Goal: Check status: Check status

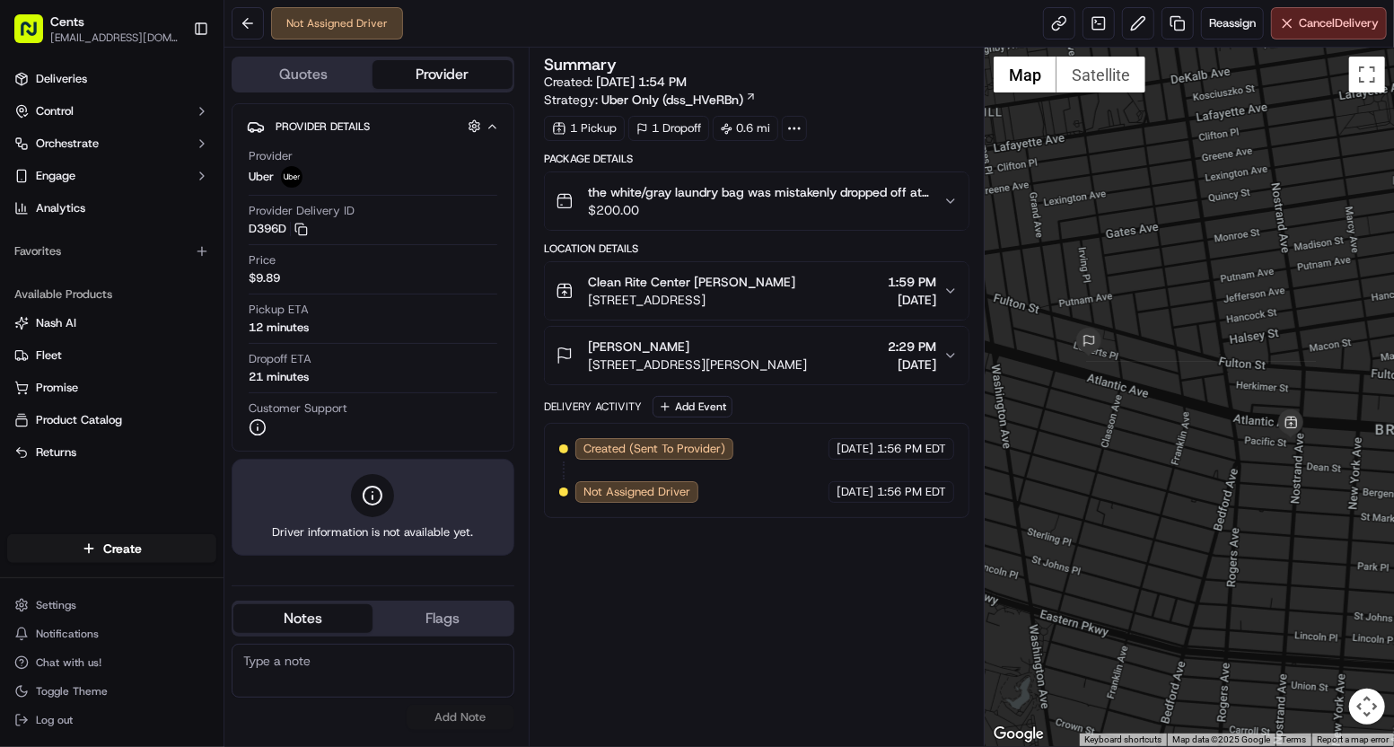
click at [953, 351] on icon "button" at bounding box center [951, 355] width 14 height 14
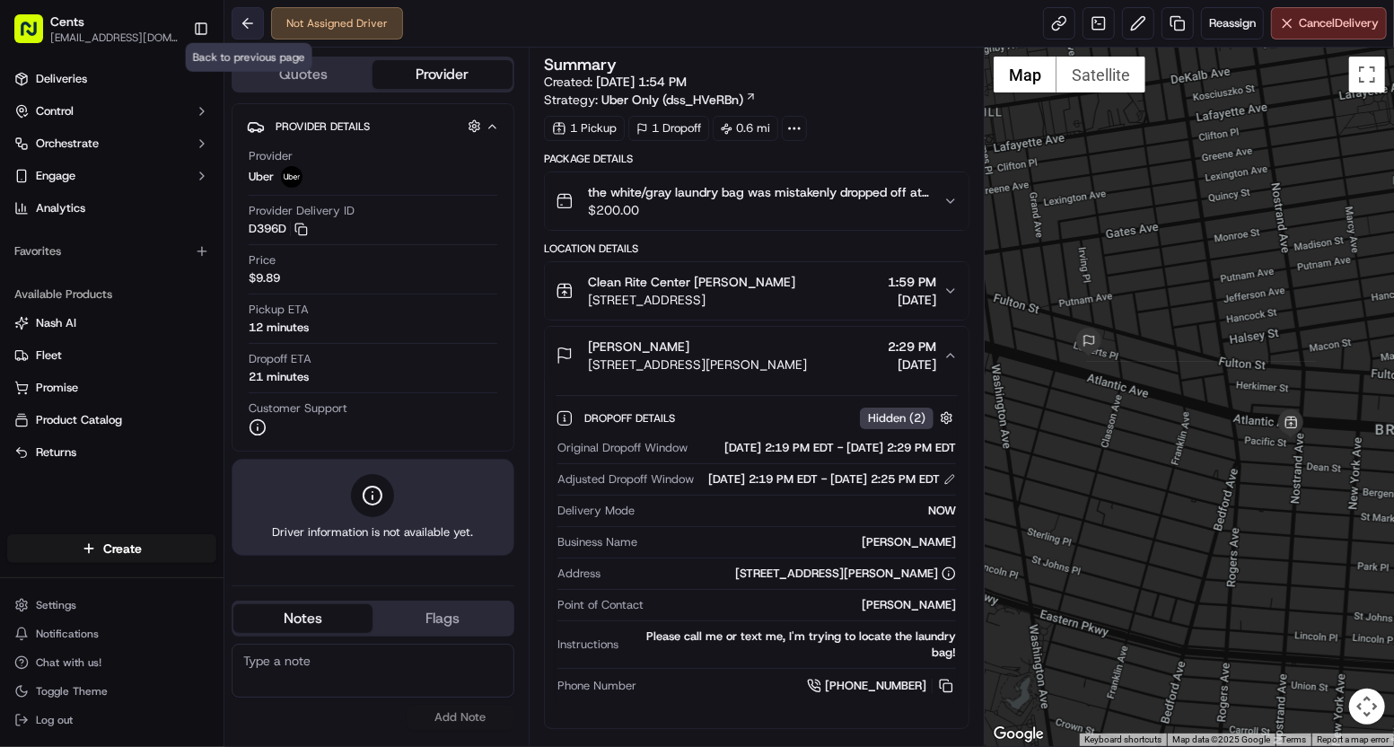
click at [239, 22] on button at bounding box center [248, 23] width 32 height 32
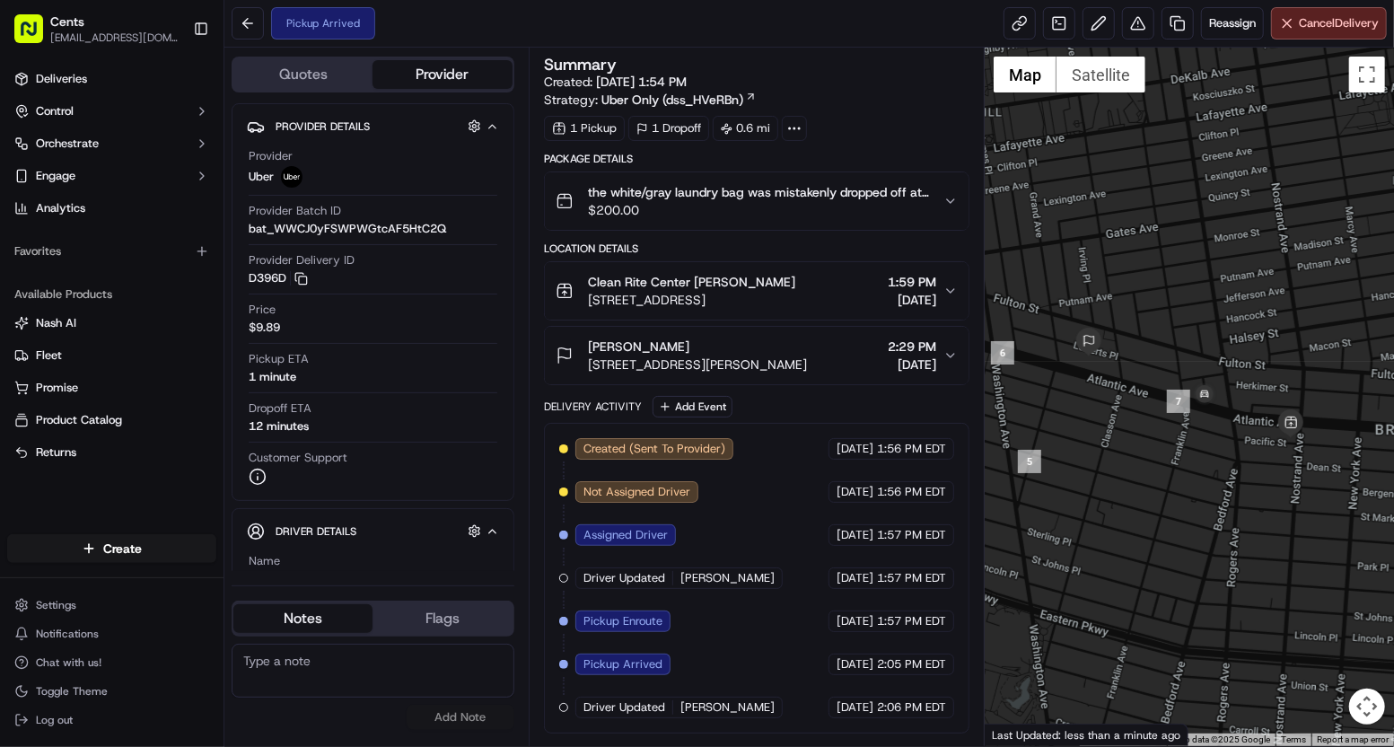
click at [918, 201] on span "$200.00" at bounding box center [758, 210] width 341 height 18
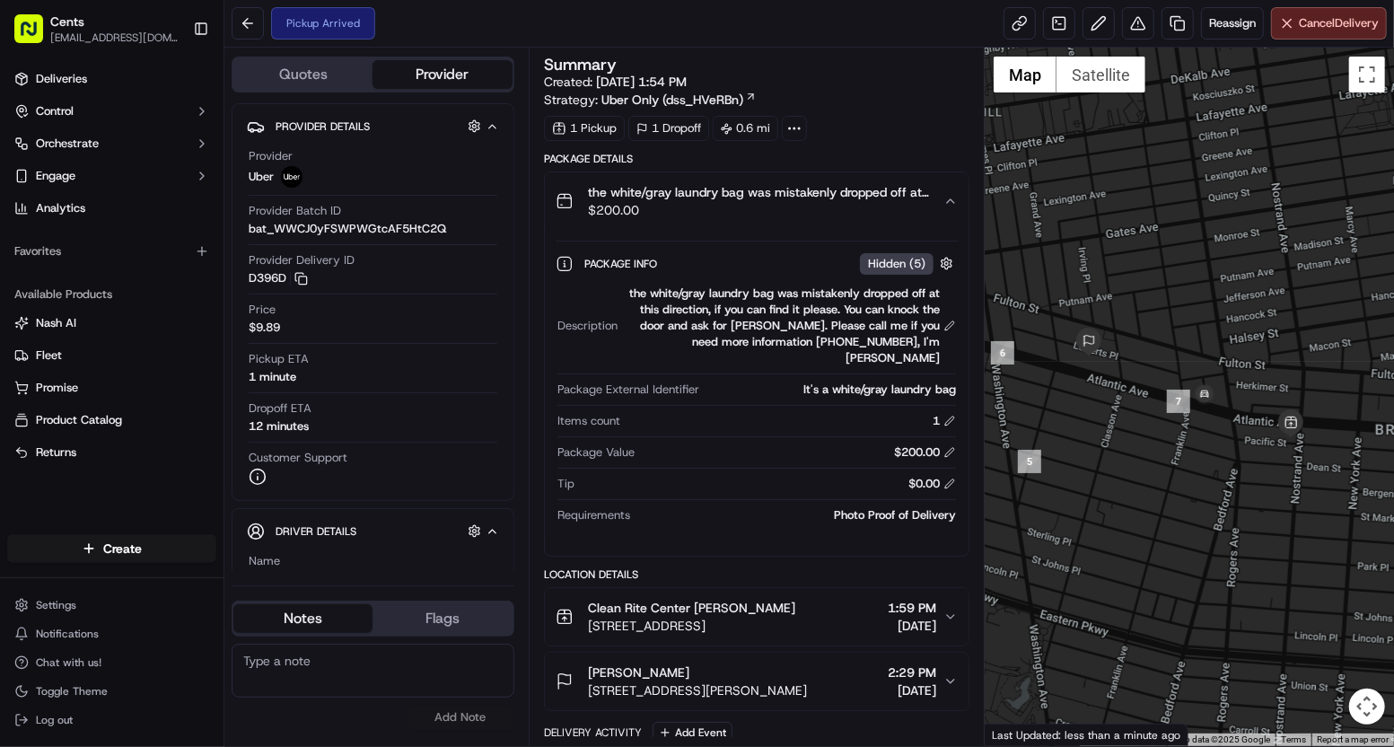
click at [916, 198] on span "the white/gray laundry bag was mistakenly dropped off at this direction, if you…" at bounding box center [758, 192] width 341 height 18
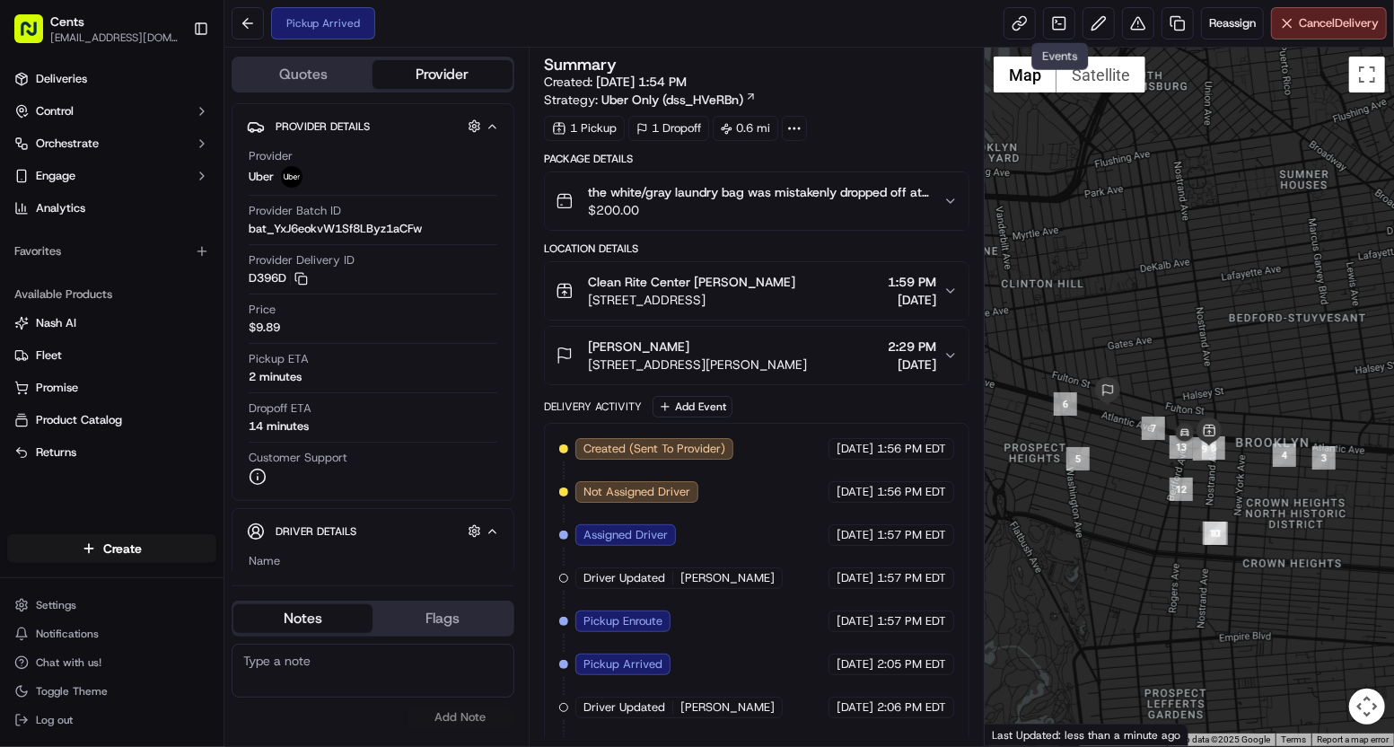
scroll to position [29, 0]
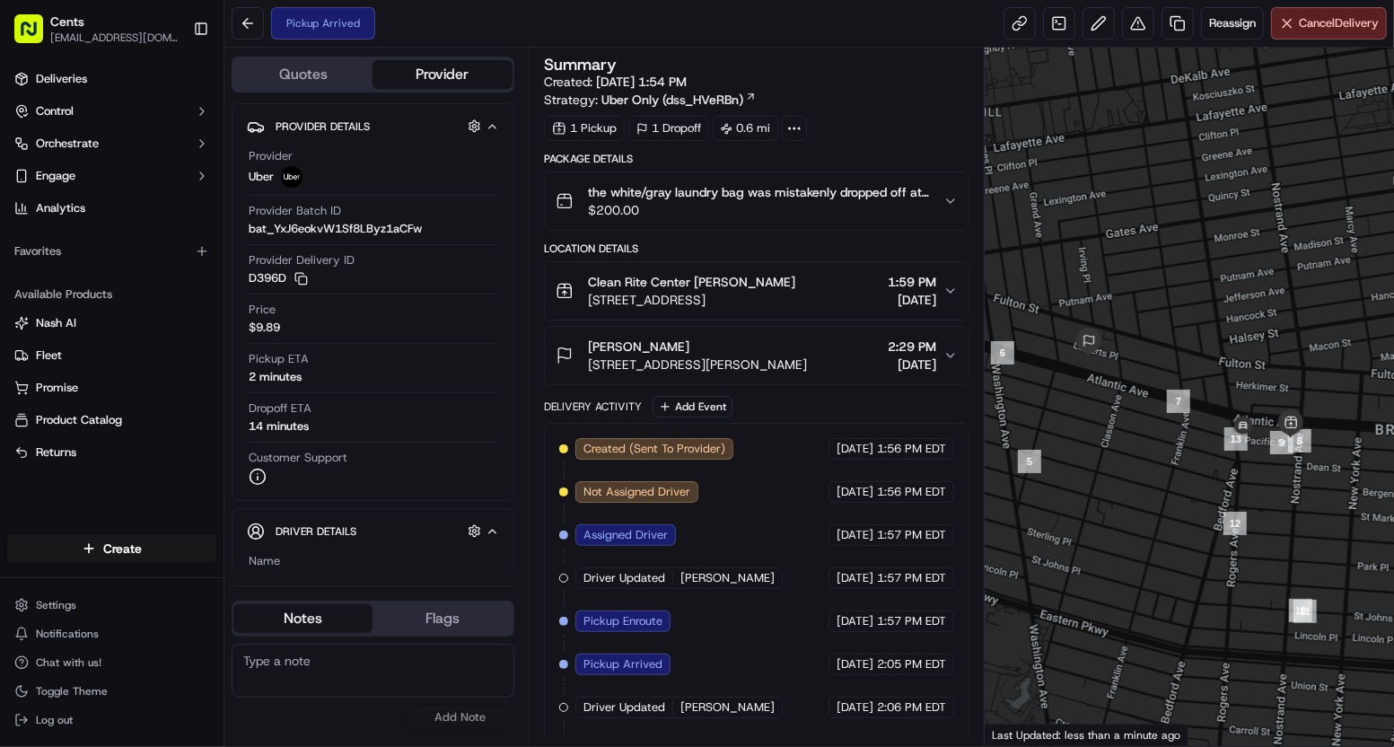
scroll to position [29, 0]
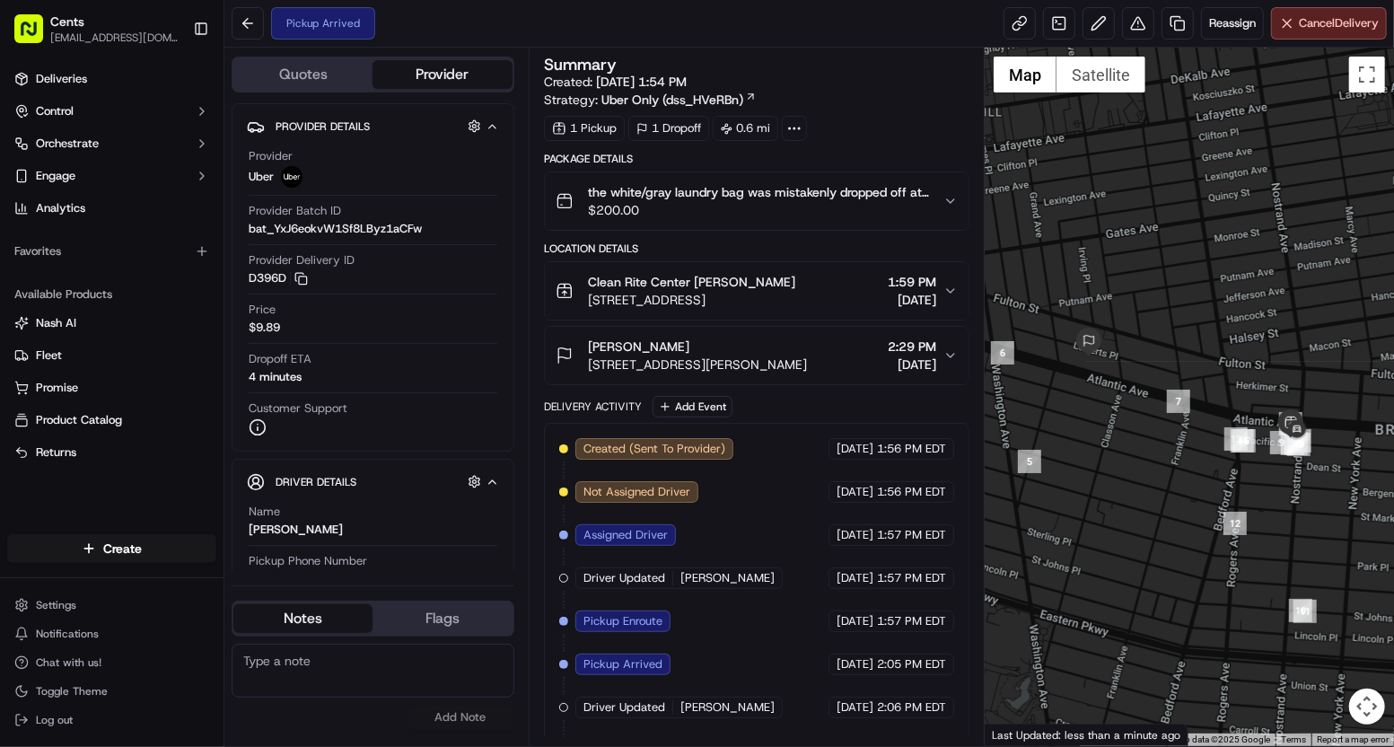
scroll to position [29, 0]
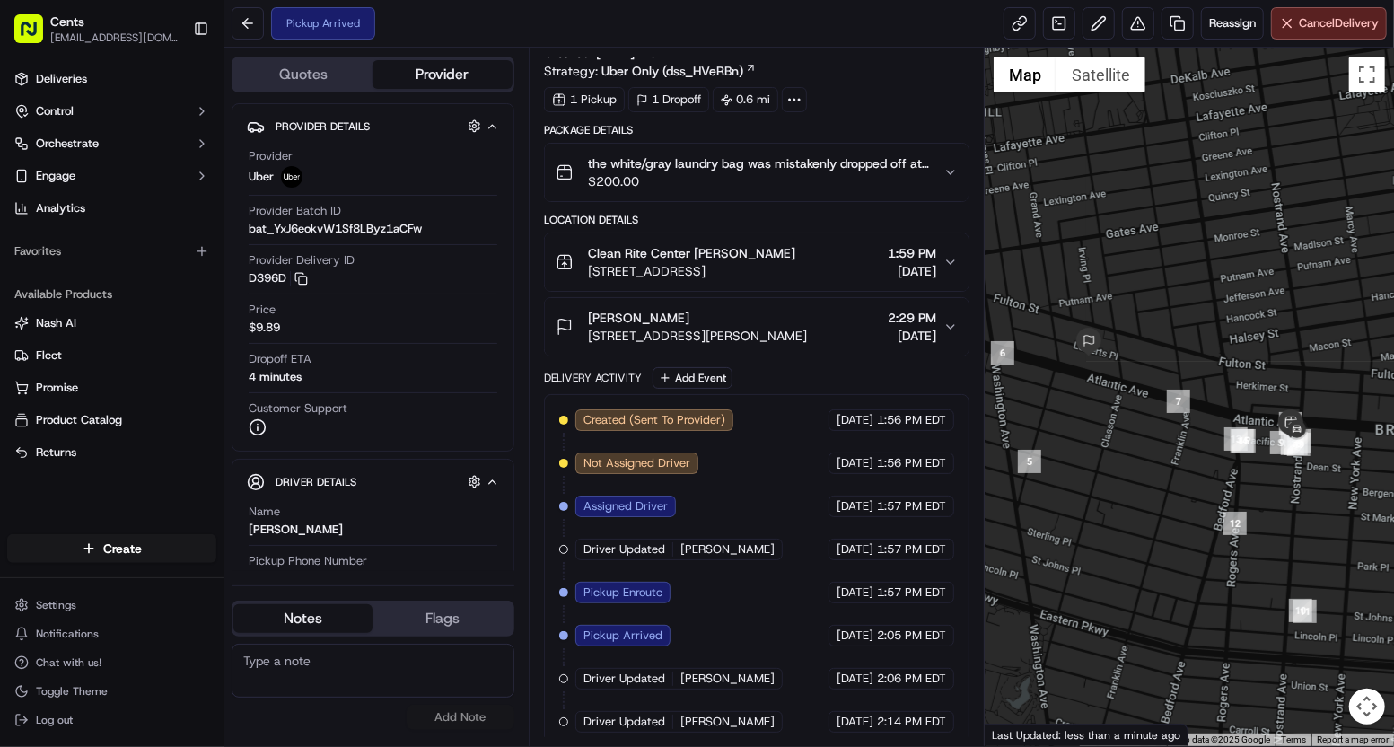
click at [748, 718] on div "Driver Updated [PERSON_NAME]" at bounding box center [678, 722] width 207 height 22
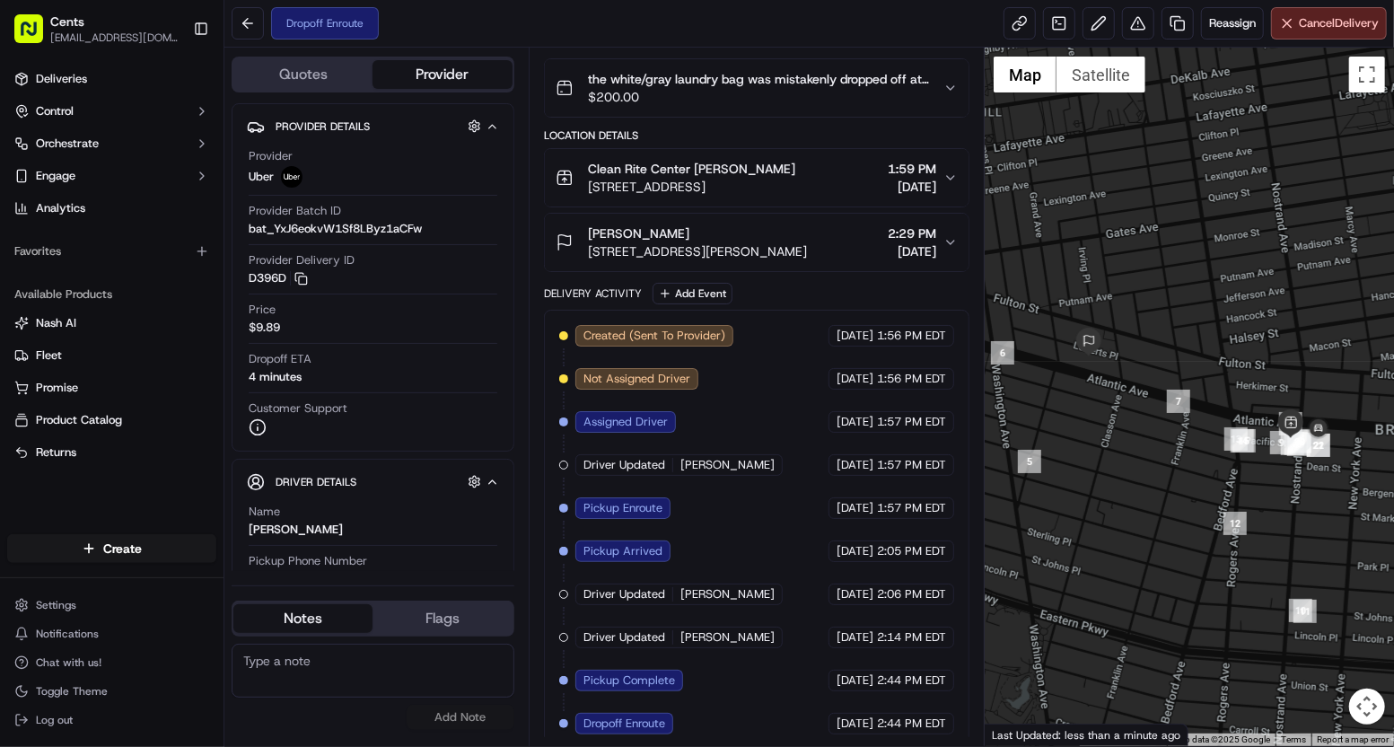
click at [757, 667] on div "Created (Sent To Provider) Uber [DATE] 1:56 PM EDT Not Assigned Driver Uber [DA…" at bounding box center [756, 529] width 395 height 409
click at [893, 186] on span "[DATE]" at bounding box center [912, 187] width 48 height 18
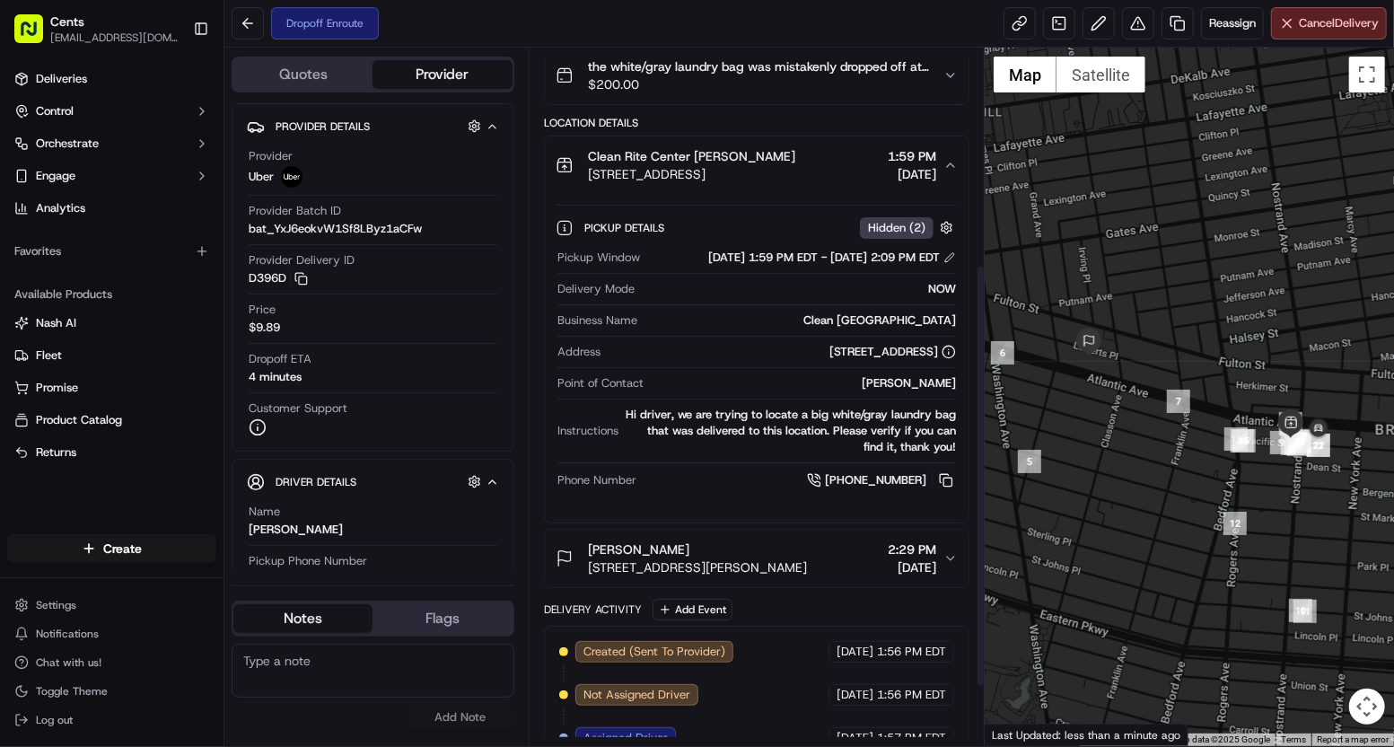
scroll to position [455, 0]
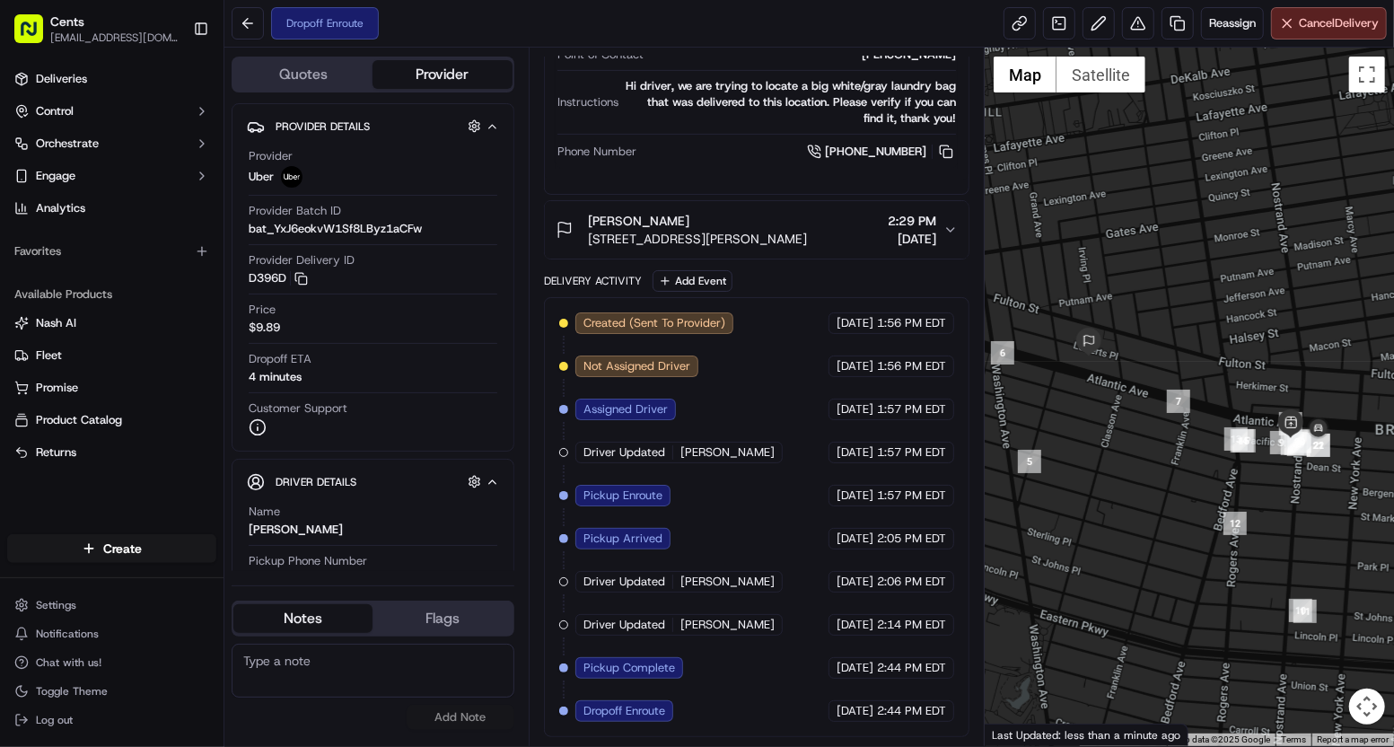
click at [769, 683] on div "Created (Sent To Provider) Uber [DATE] 1:56 PM EDT Not Assigned Driver Uber [DA…" at bounding box center [756, 516] width 395 height 409
click at [815, 685] on div "Created (Sent To Provider) Uber [DATE] 1:56 PM EDT Not Assigned Driver Uber [DA…" at bounding box center [756, 516] width 395 height 409
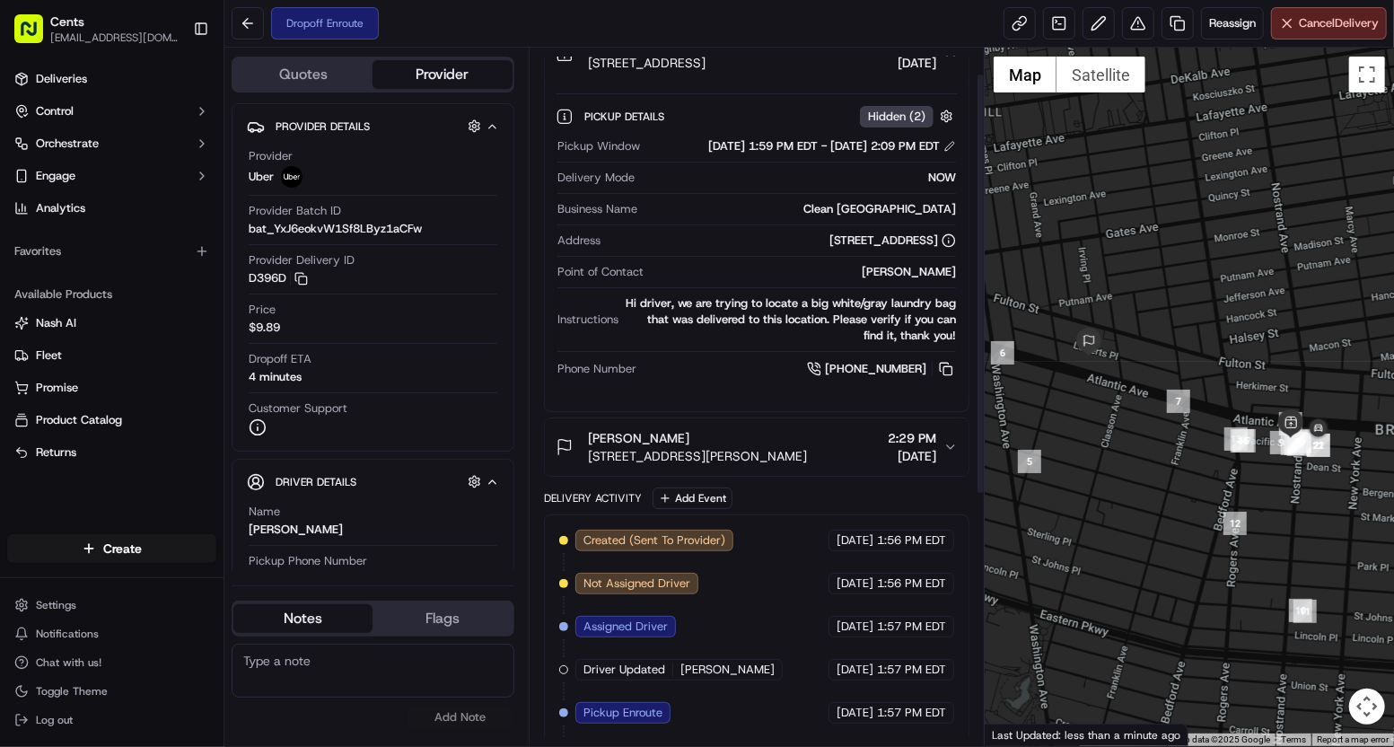
scroll to position [0, 0]
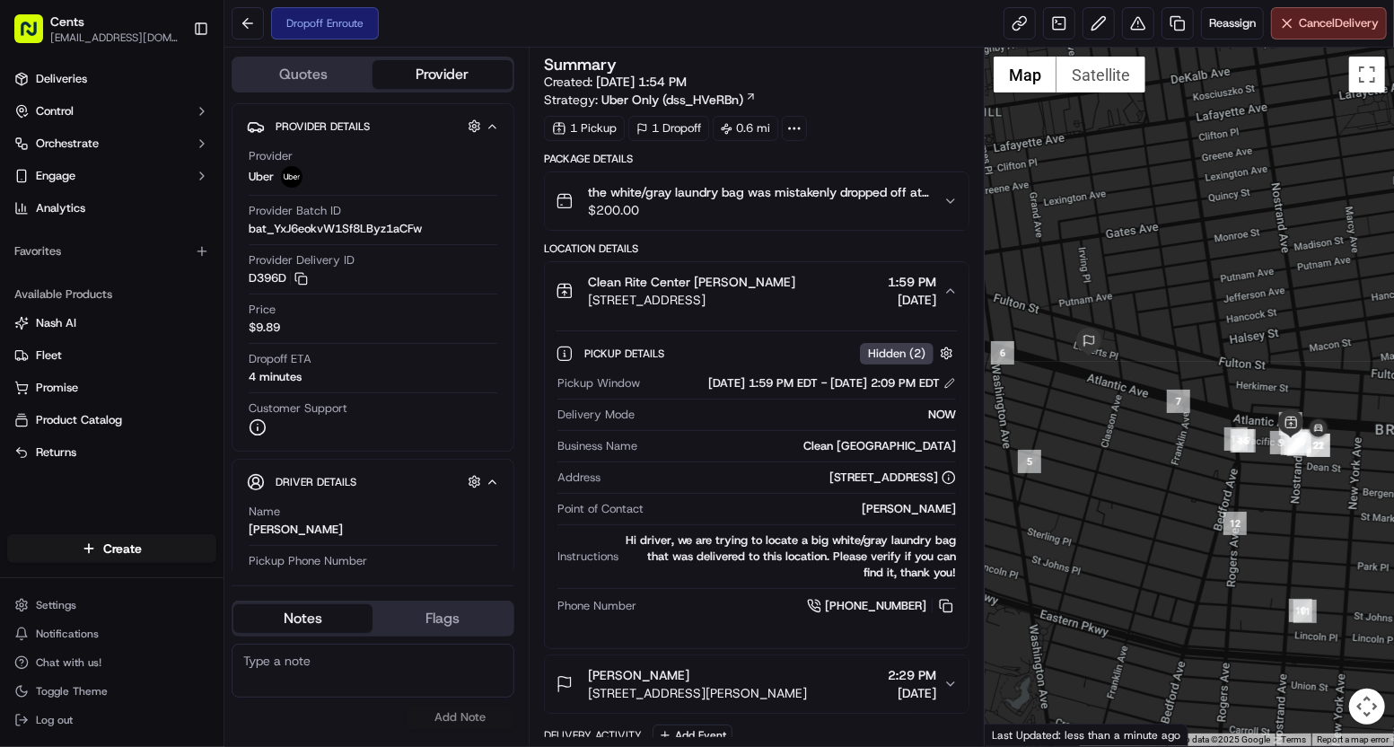
click at [672, 203] on span "$200.00" at bounding box center [758, 210] width 341 height 18
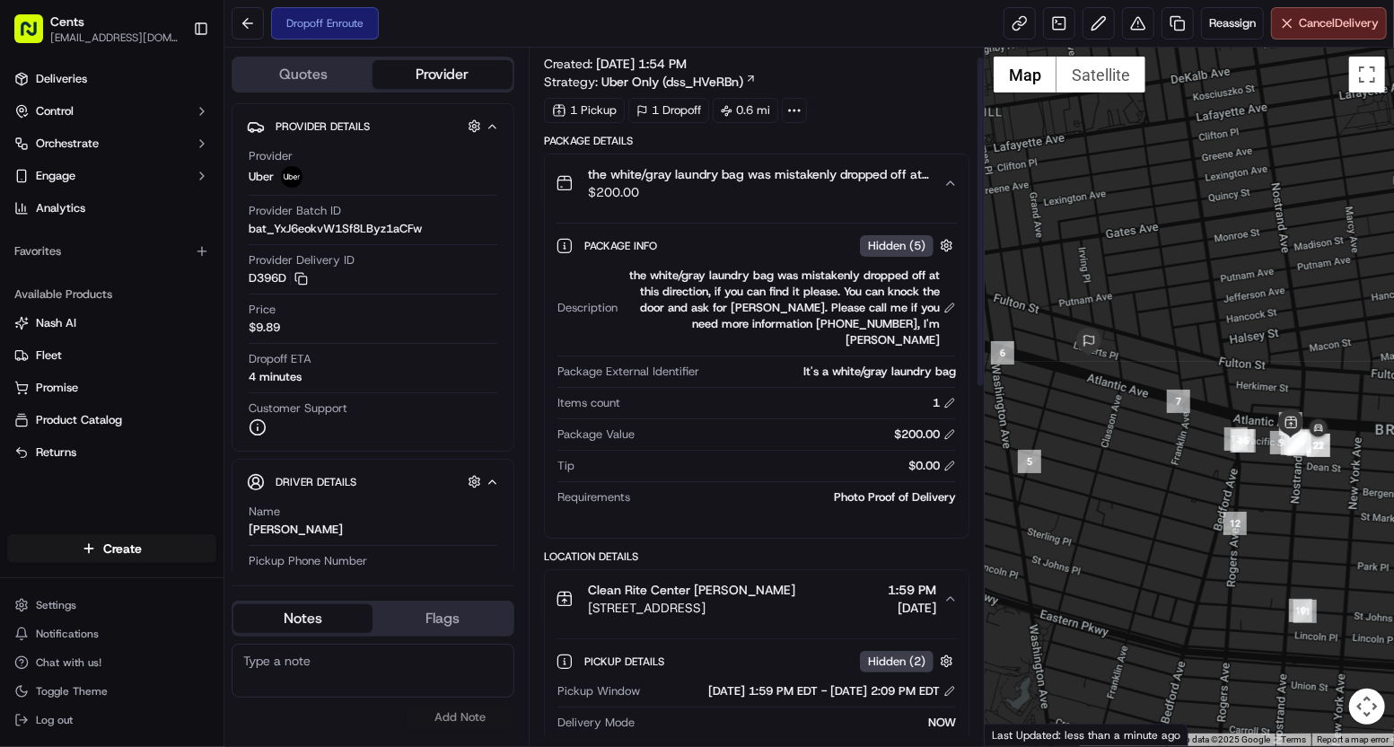
scroll to position [22, 0]
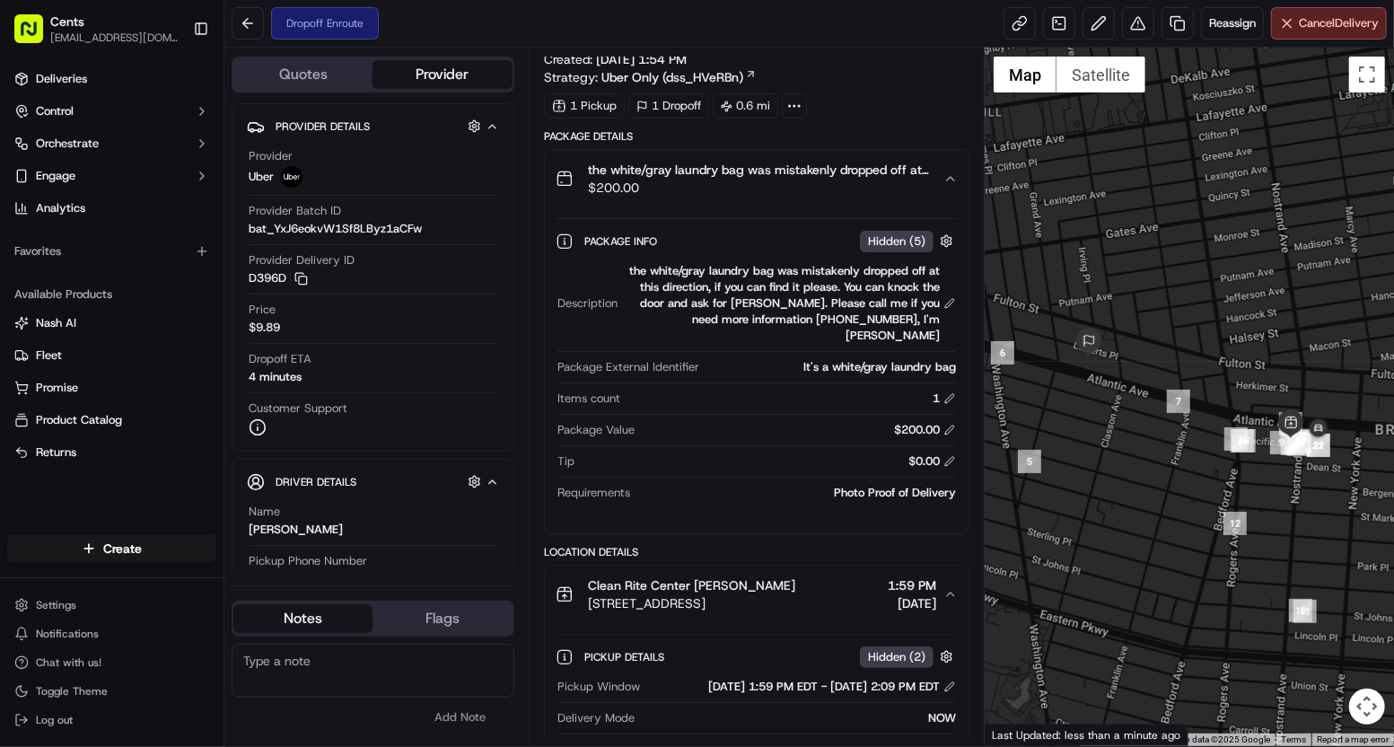
click at [867, 485] on div "Photo Proof of Delivery" at bounding box center [796, 493] width 319 height 16
click at [873, 485] on div "Photo Proof of Delivery" at bounding box center [796, 493] width 319 height 16
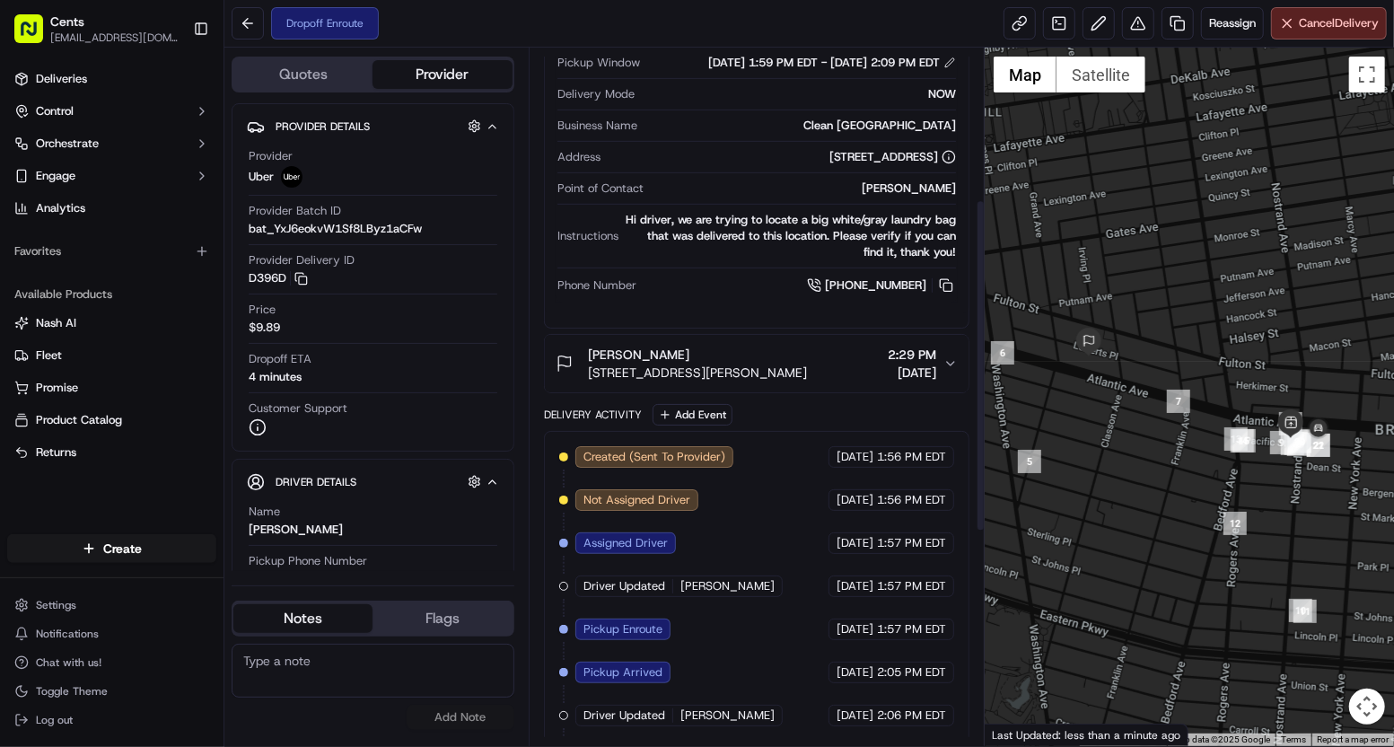
scroll to position [764, 0]
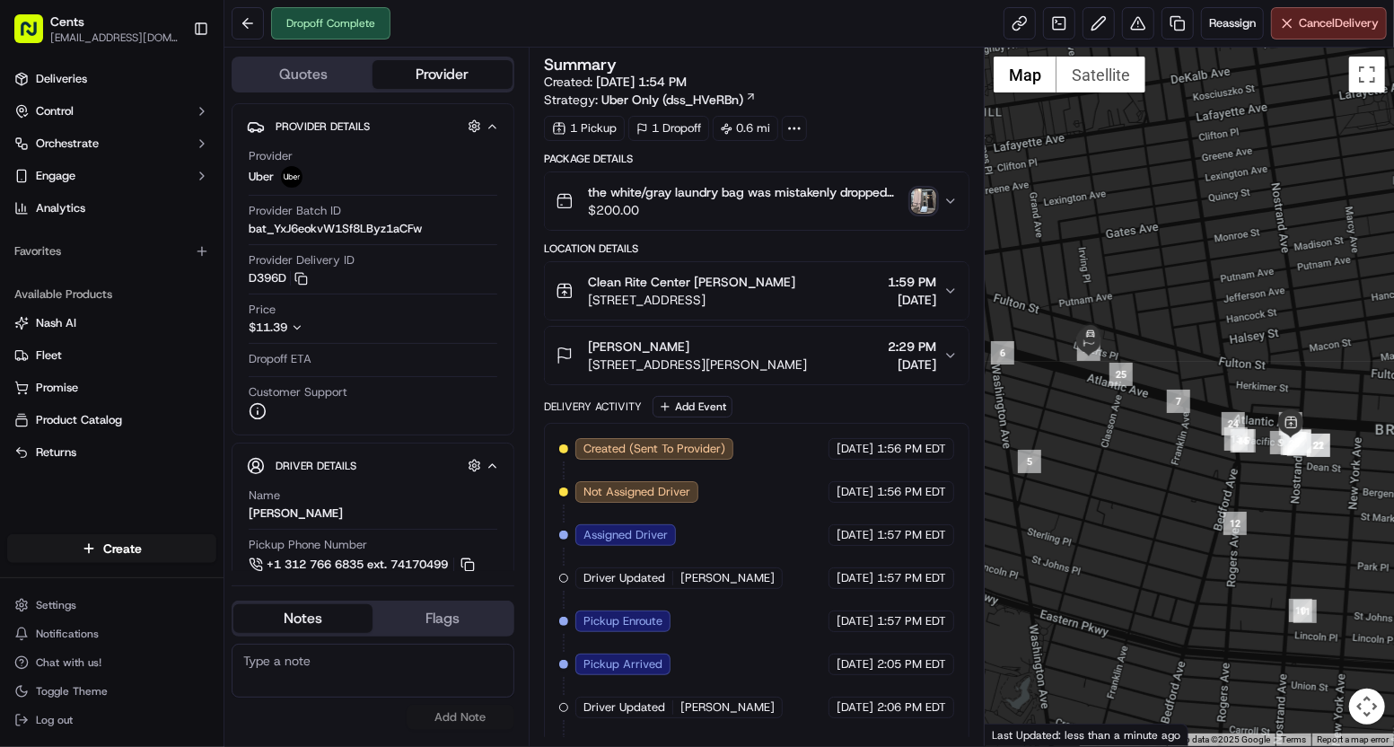
click at [921, 195] on img "button" at bounding box center [923, 201] width 25 height 25
